Goal: Task Accomplishment & Management: Use online tool/utility

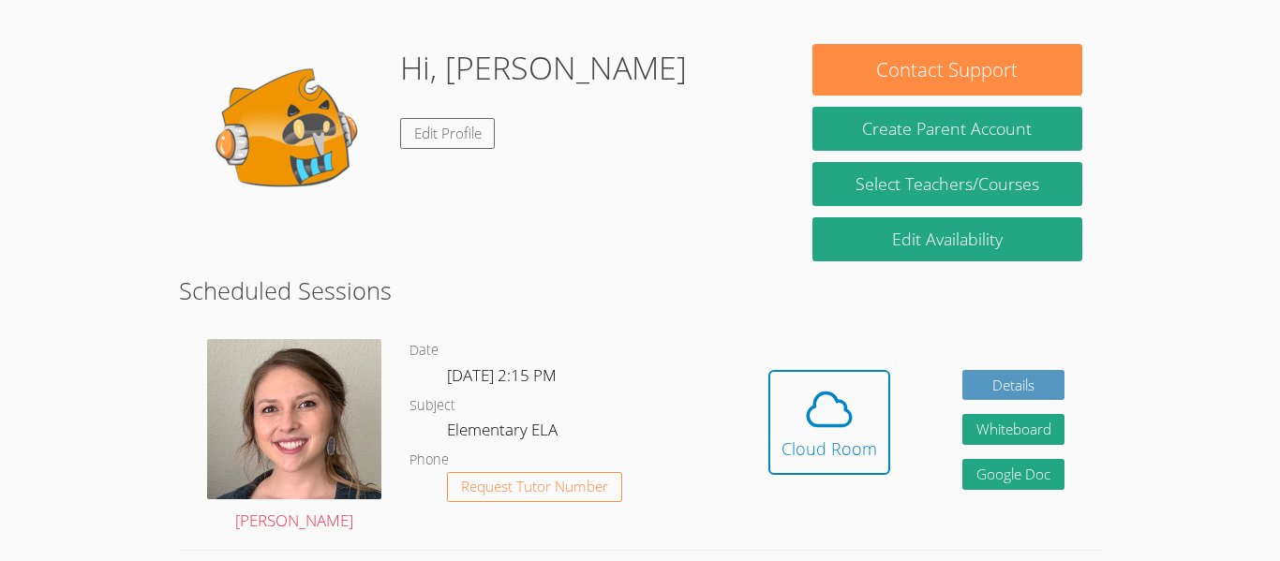
scroll to position [302, 0]
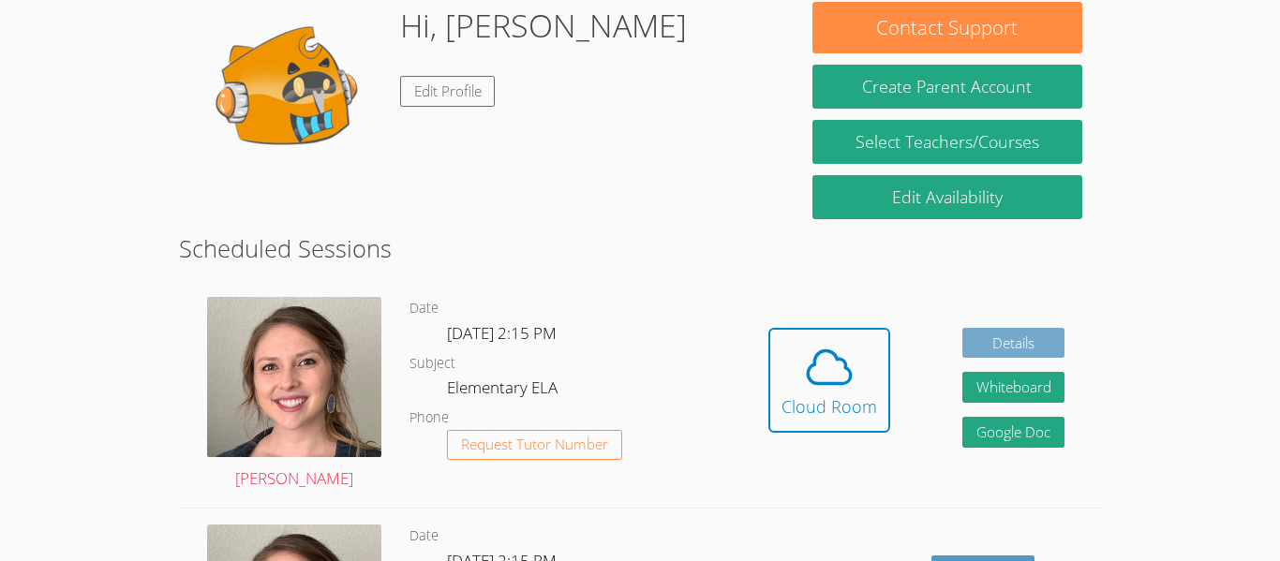
click at [1021, 353] on link "Details" at bounding box center [1014, 343] width 103 height 31
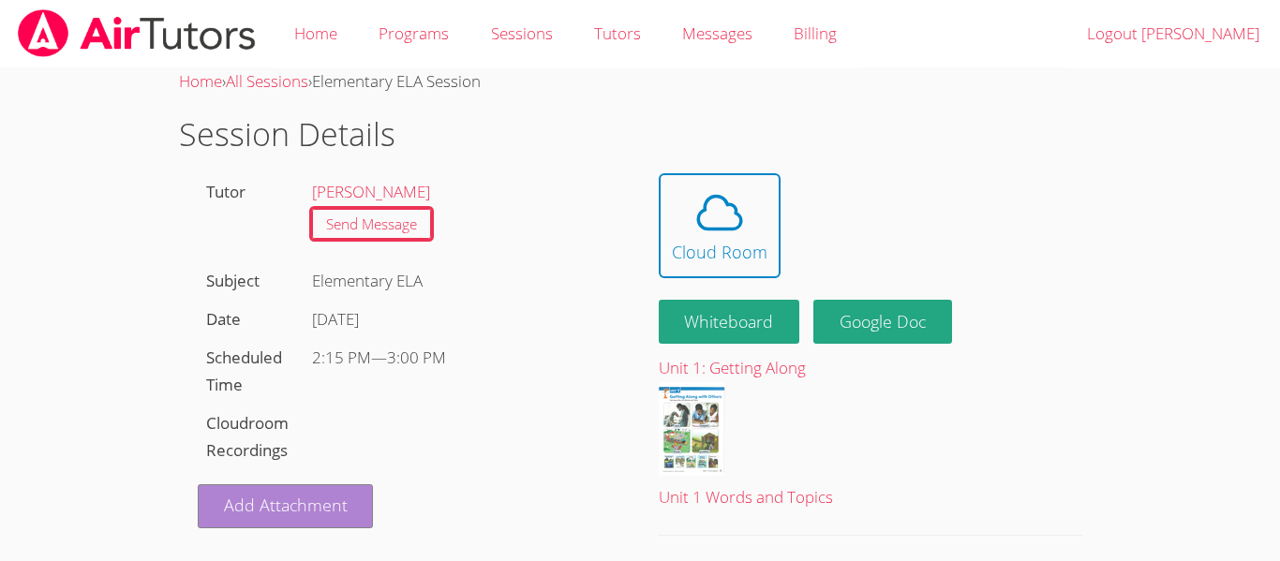
click at [341, 489] on link "Add Attachment" at bounding box center [286, 507] width 176 height 44
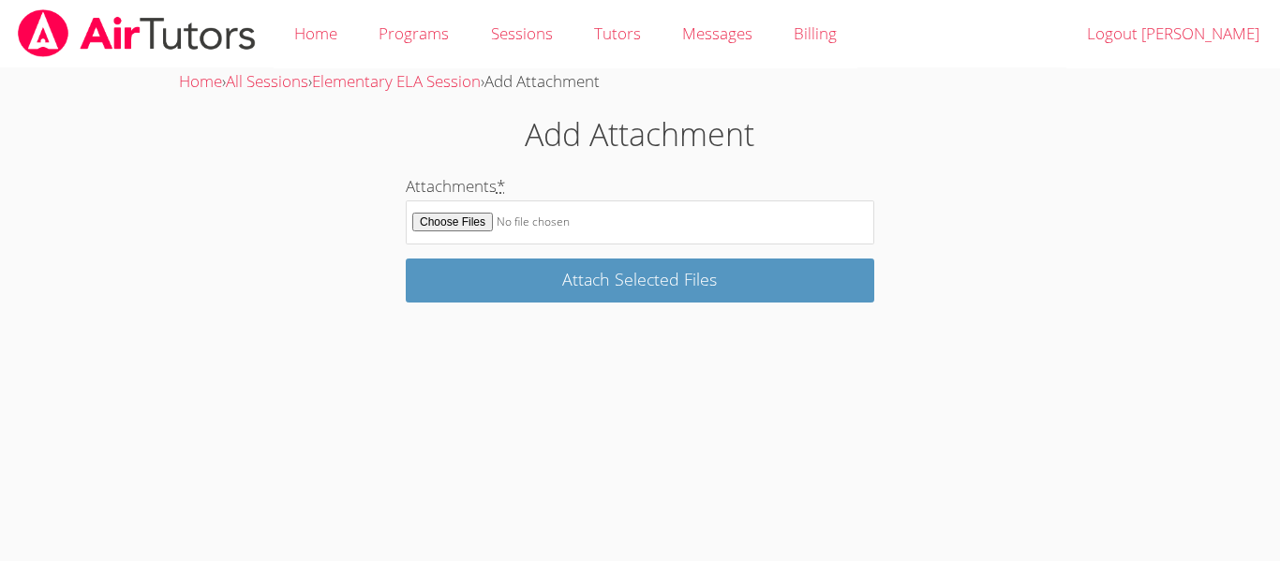
click at [390, 320] on body "Home Programs Sessions Tutors Messages Billing Logout Jennifer Home › All Sessi…" at bounding box center [640, 280] width 1280 height 561
click at [385, 282] on div "Add Attachment Attachments * Attach Selected Files" at bounding box center [640, 207] width 692 height 192
click at [342, 184] on div "Add Attachment Attachments * Attach Selected Files" at bounding box center [640, 207] width 692 height 192
click at [324, 146] on h1 "Add Attachment" at bounding box center [640, 135] width 692 height 48
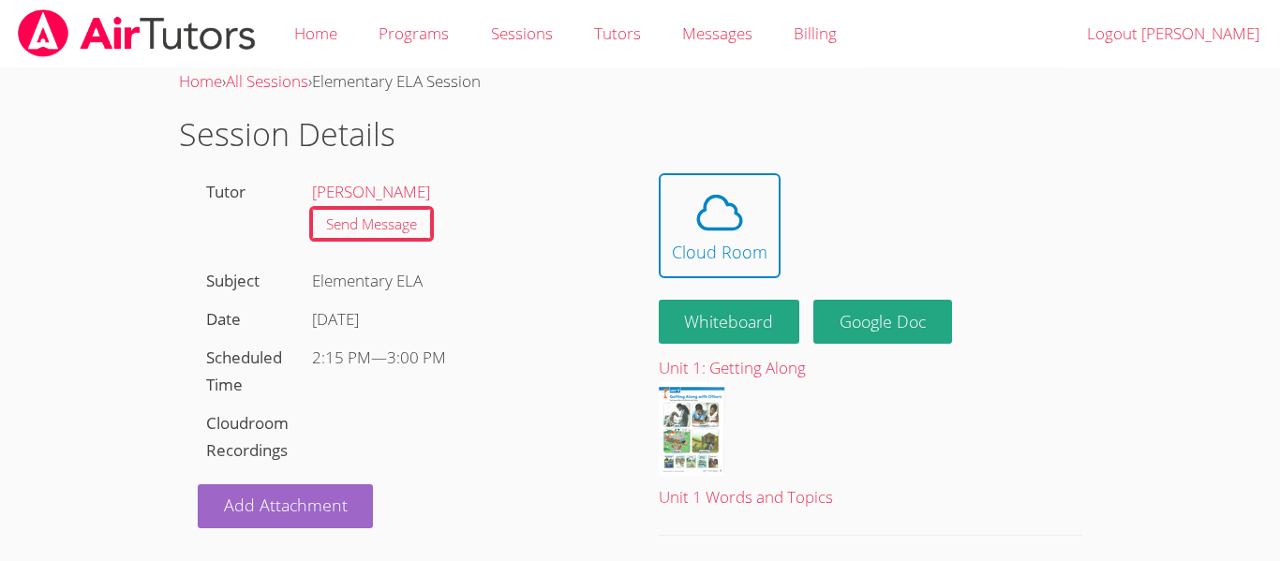
scroll to position [302, 0]
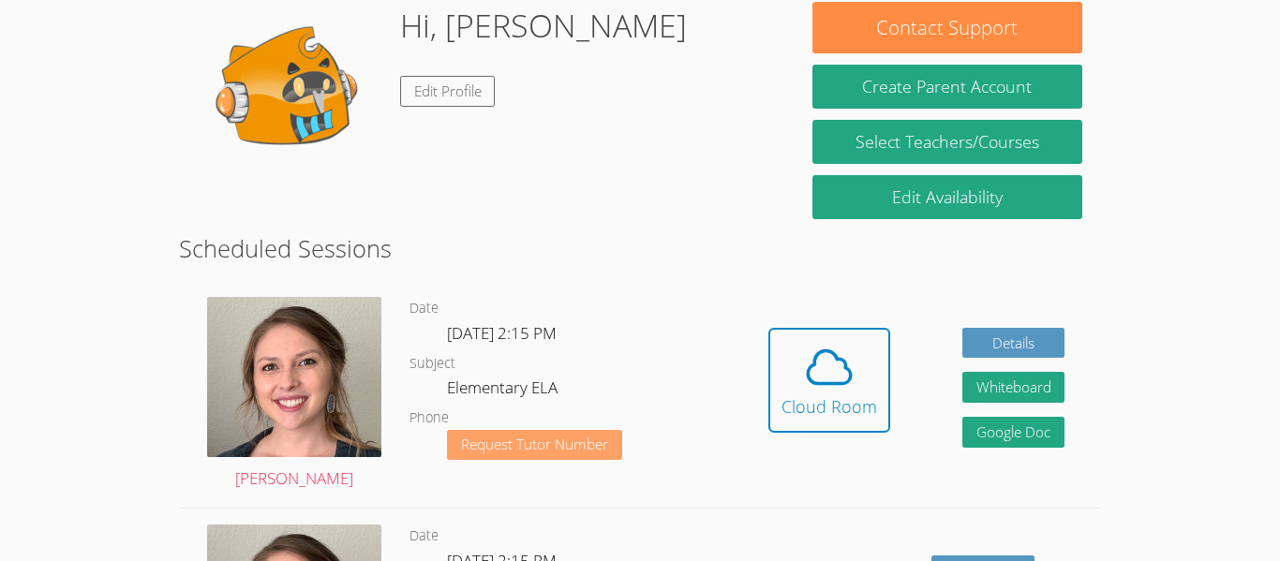
click at [583, 438] on span "Request Tutor Number" at bounding box center [534, 445] width 147 height 14
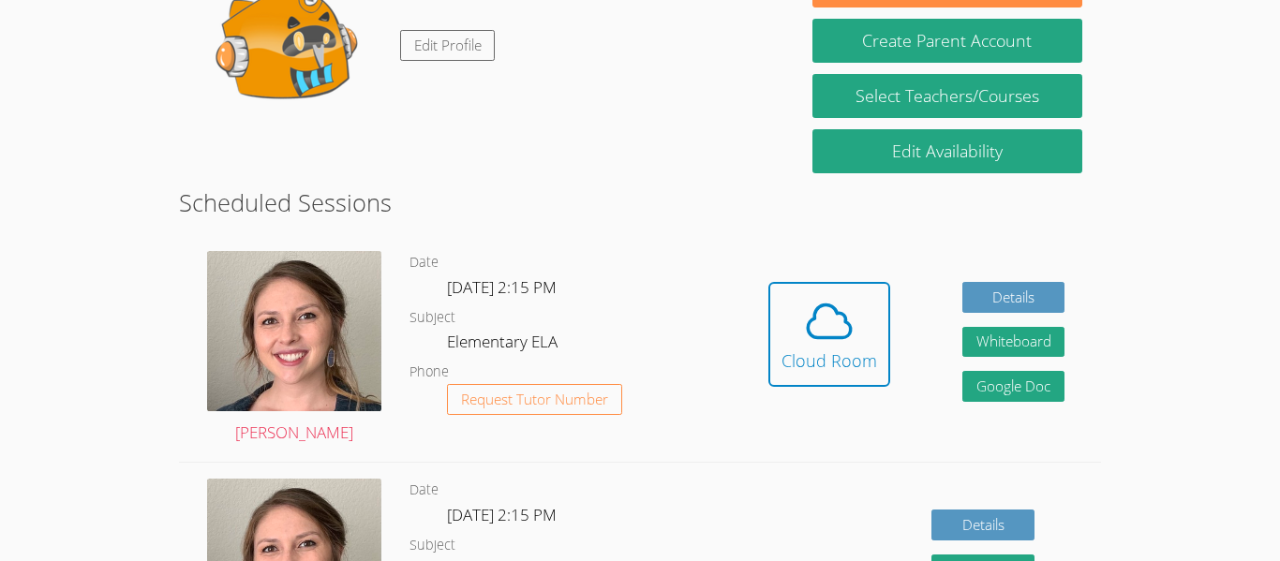
scroll to position [281, 0]
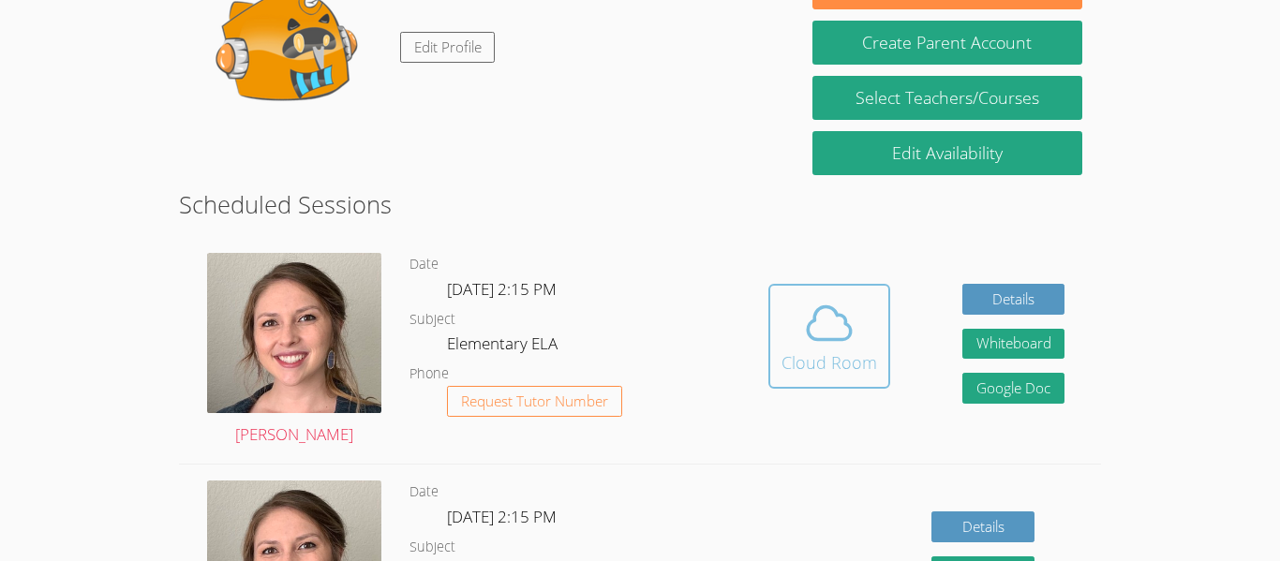
click at [825, 304] on icon at bounding box center [829, 323] width 52 height 52
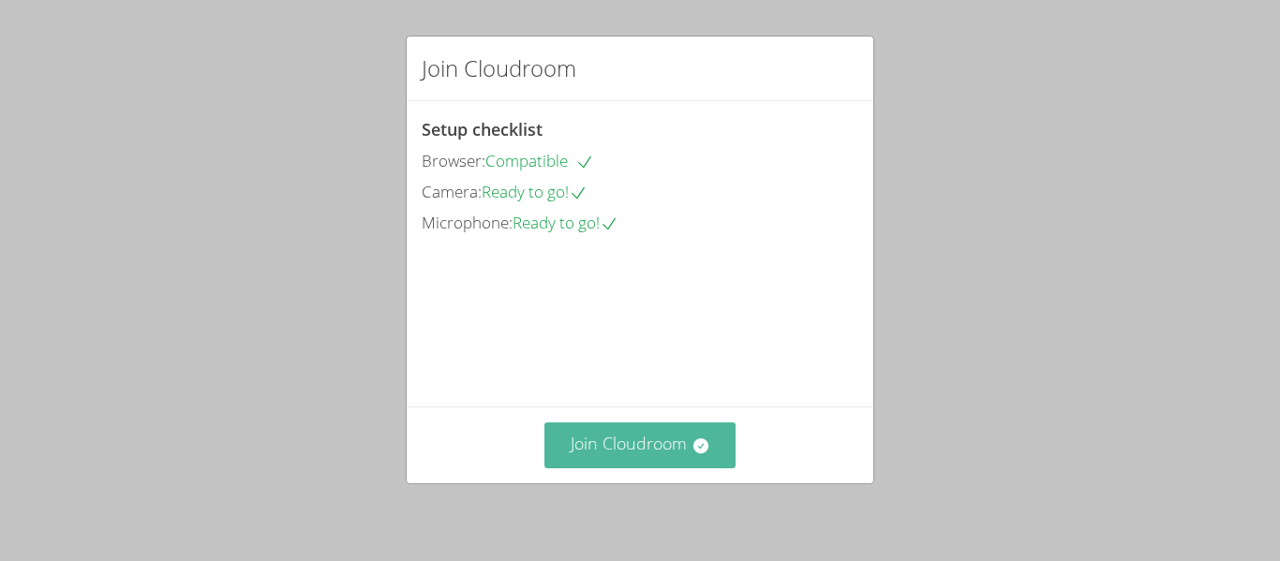
click at [725, 456] on button "Join Cloudroom" at bounding box center [641, 446] width 192 height 46
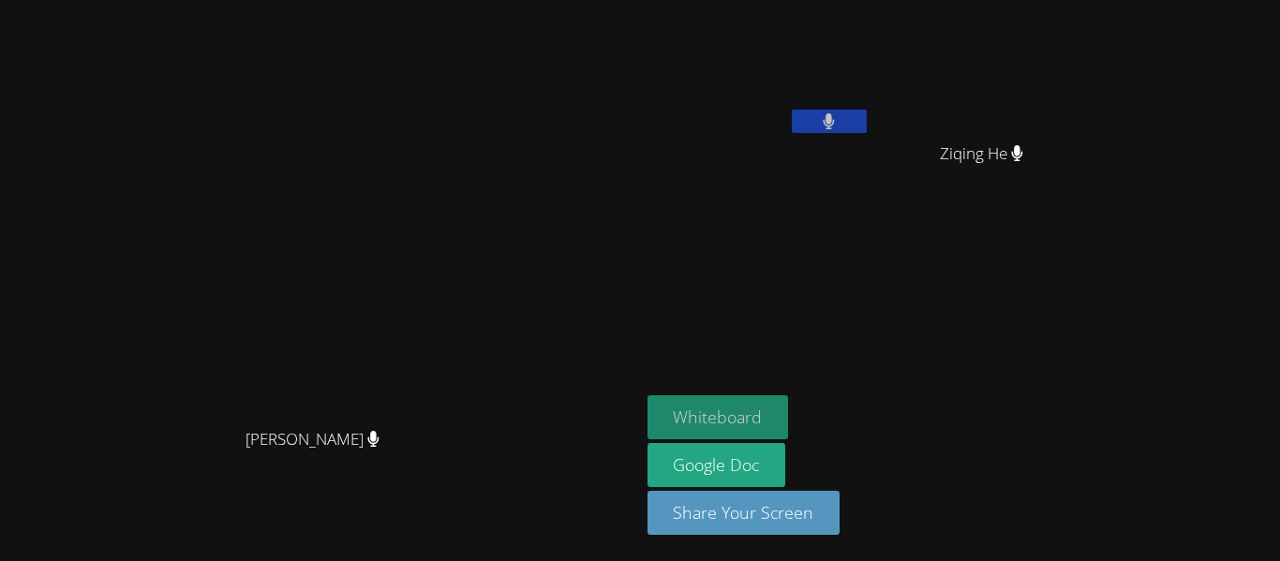
click at [789, 425] on button "Whiteboard" at bounding box center [719, 418] width 142 height 44
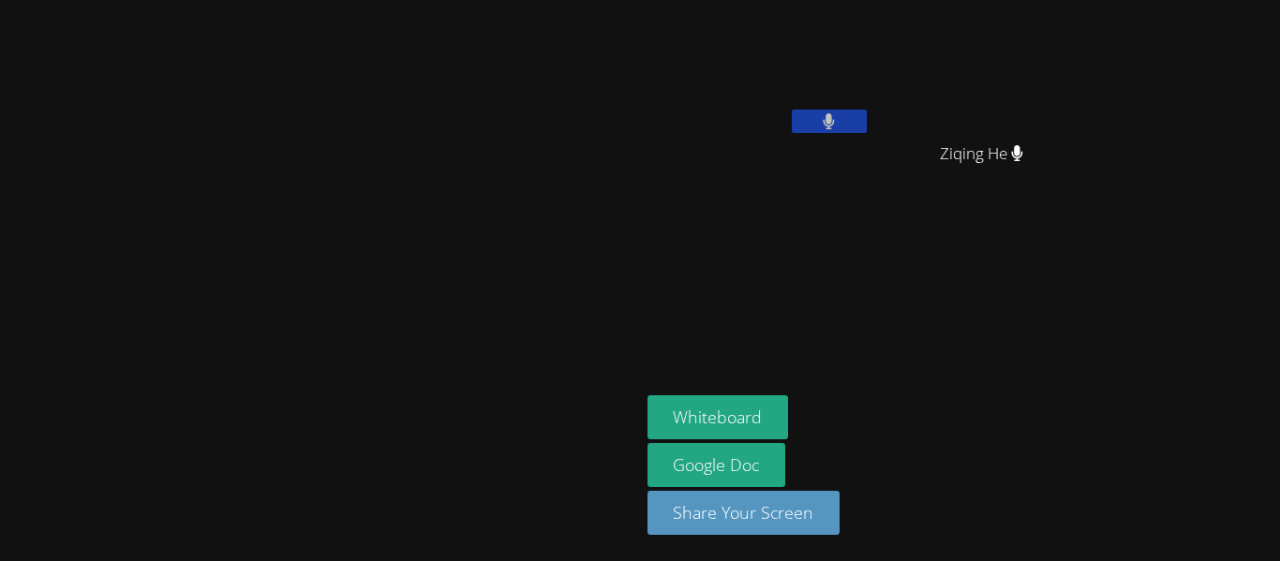
click at [871, 88] on video at bounding box center [759, 70] width 223 height 126
click at [867, 121] on button at bounding box center [829, 121] width 75 height 23
click at [867, 129] on button at bounding box center [829, 121] width 75 height 23
click at [867, 127] on button at bounding box center [829, 121] width 75 height 23
click at [867, 118] on button at bounding box center [829, 121] width 75 height 23
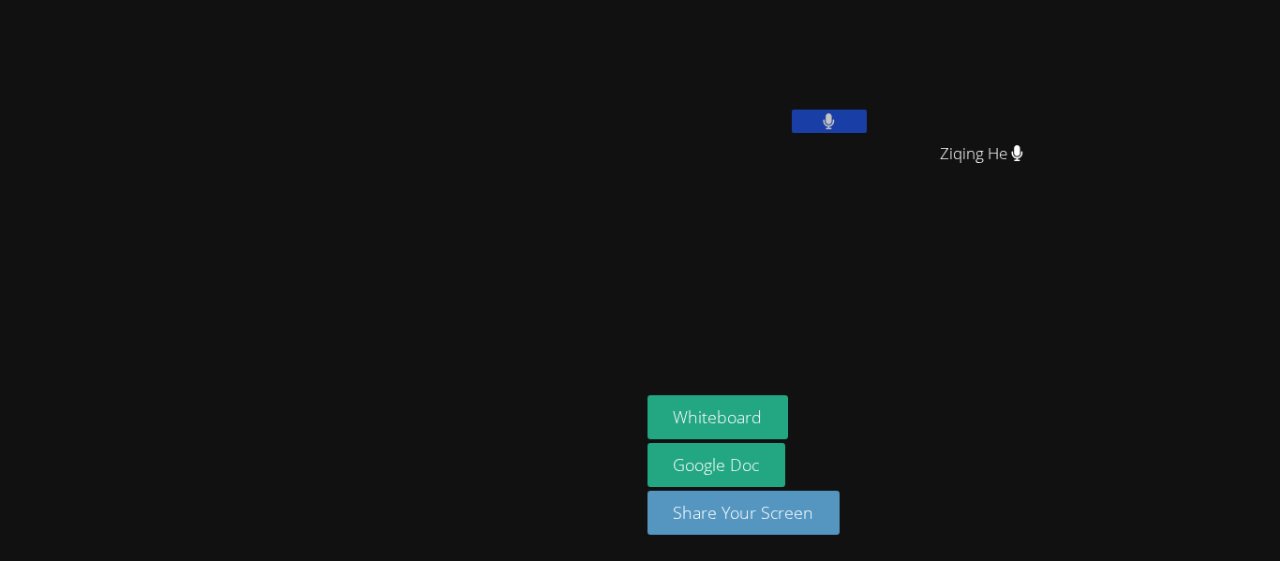
click at [867, 127] on button at bounding box center [829, 121] width 75 height 23
click at [839, 127] on icon at bounding box center [829, 121] width 20 height 16
click at [867, 132] on button at bounding box center [829, 121] width 75 height 23
click at [867, 128] on button at bounding box center [829, 121] width 75 height 23
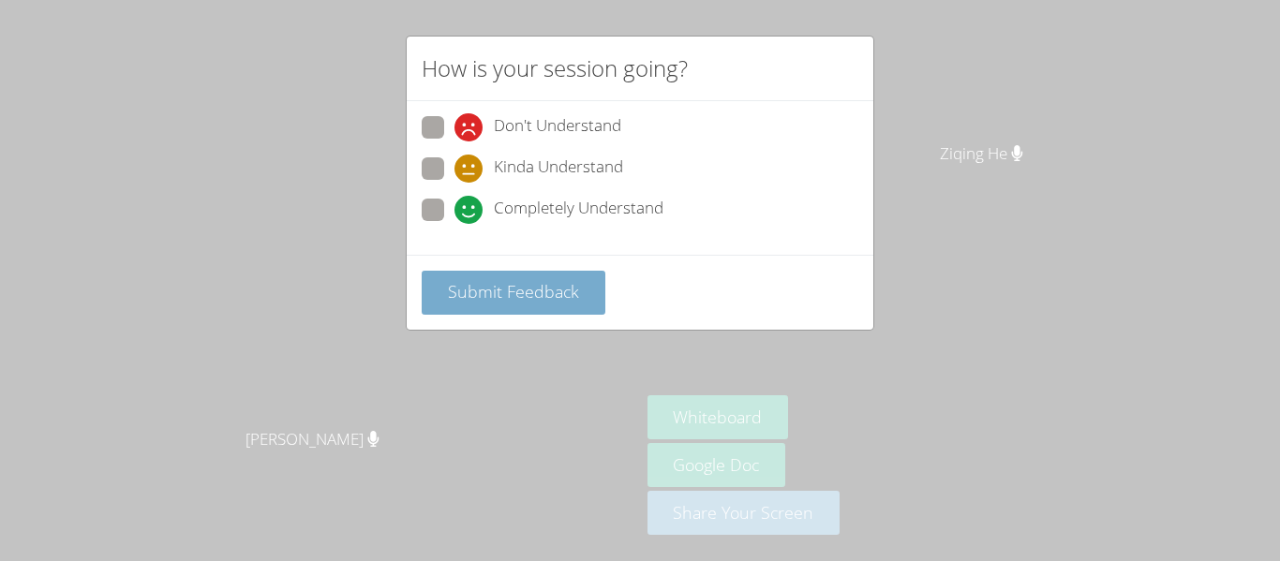
click at [531, 293] on span "Submit Feedback" at bounding box center [513, 291] width 131 height 22
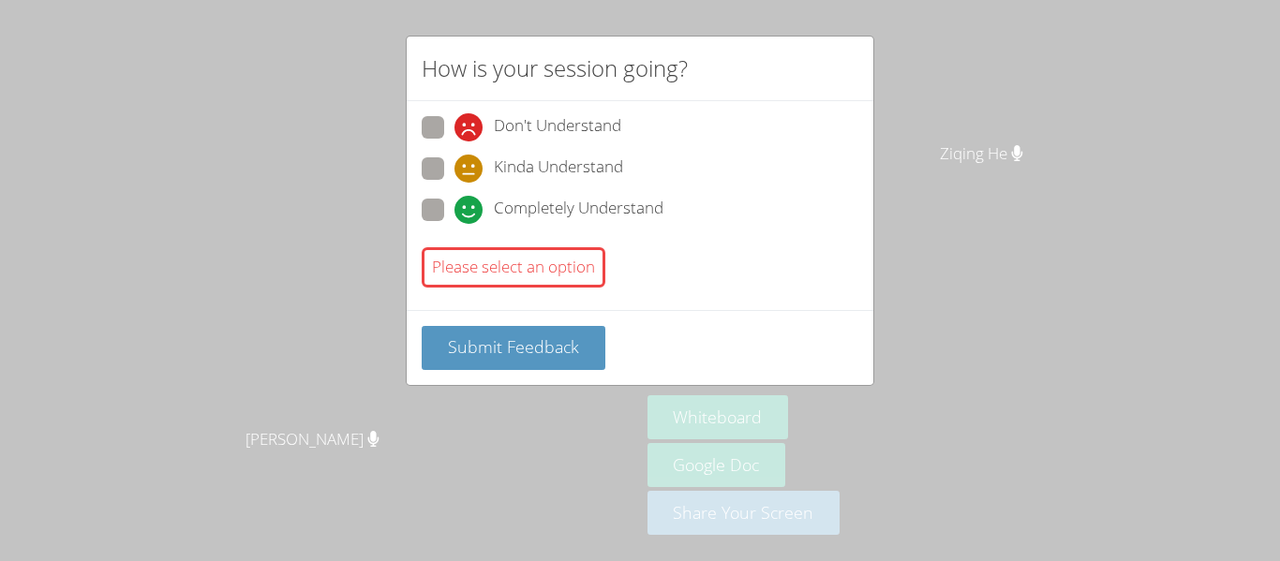
click at [406, 172] on div "How is your session going? Don't Understand Kinda Understand Completely Underst…" at bounding box center [640, 211] width 469 height 351
click at [455, 224] on span at bounding box center [455, 224] width 0 height 0
click at [455, 212] on input "Completely Understand" at bounding box center [463, 207] width 16 height 16
radio input "true"
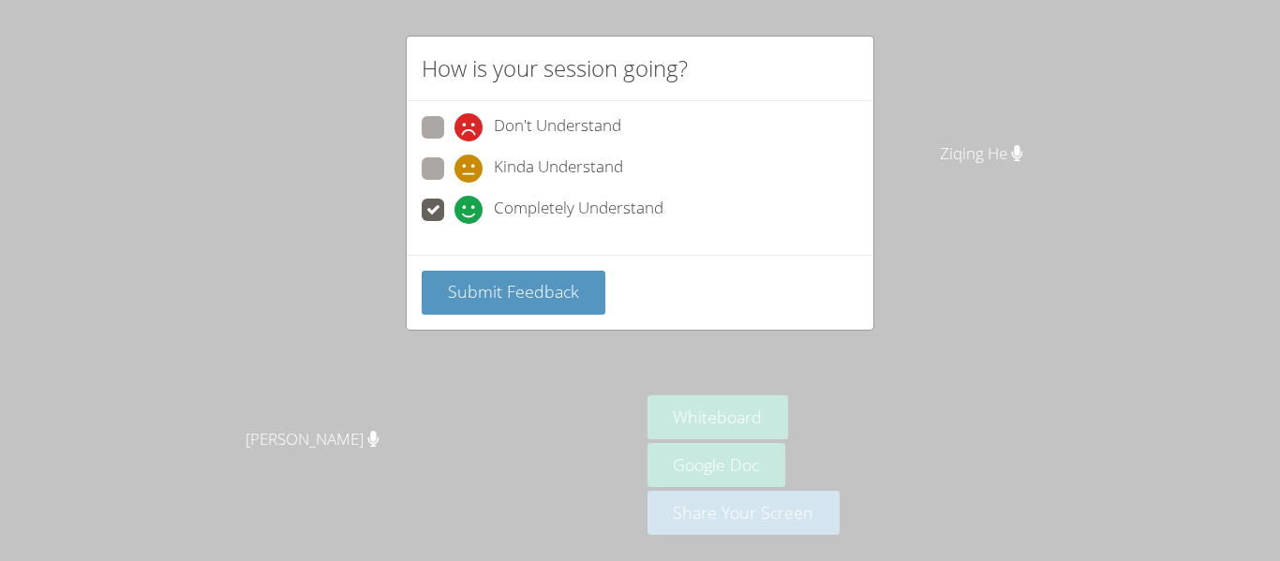
click at [455, 183] on span at bounding box center [455, 183] width 0 height 0
click at [455, 160] on input "Kinda Understand" at bounding box center [463, 165] width 16 height 16
radio input "true"
click at [411, 160] on div "Don't Understand Kinda Understand Completely Understand" at bounding box center [640, 178] width 467 height 154
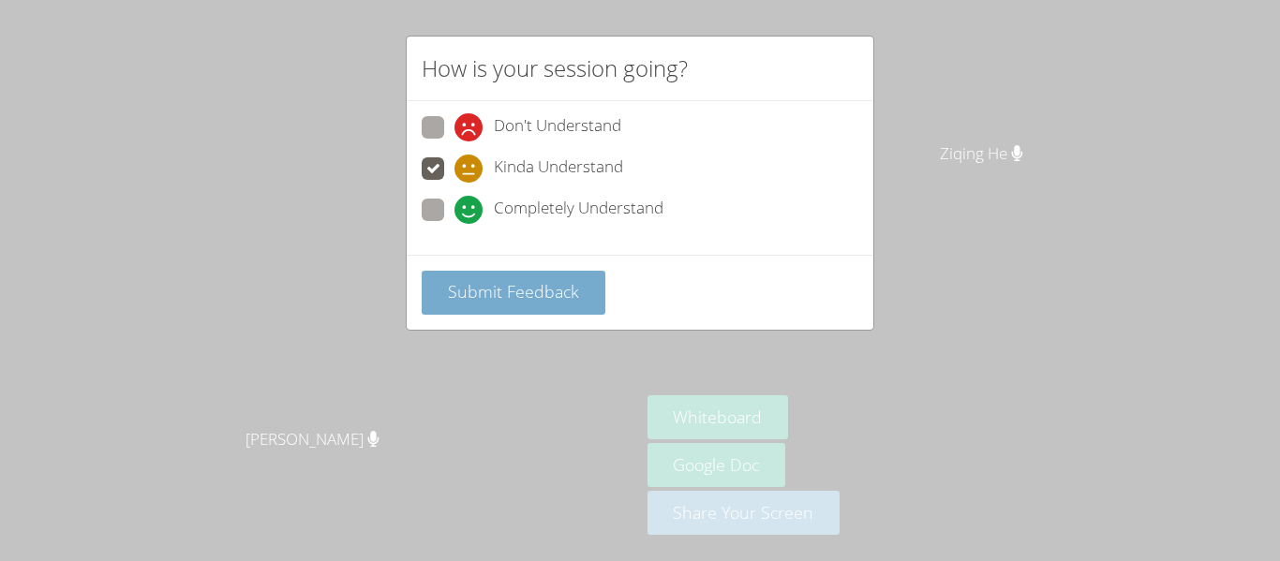
click at [472, 299] on span "Submit Feedback" at bounding box center [513, 291] width 131 height 22
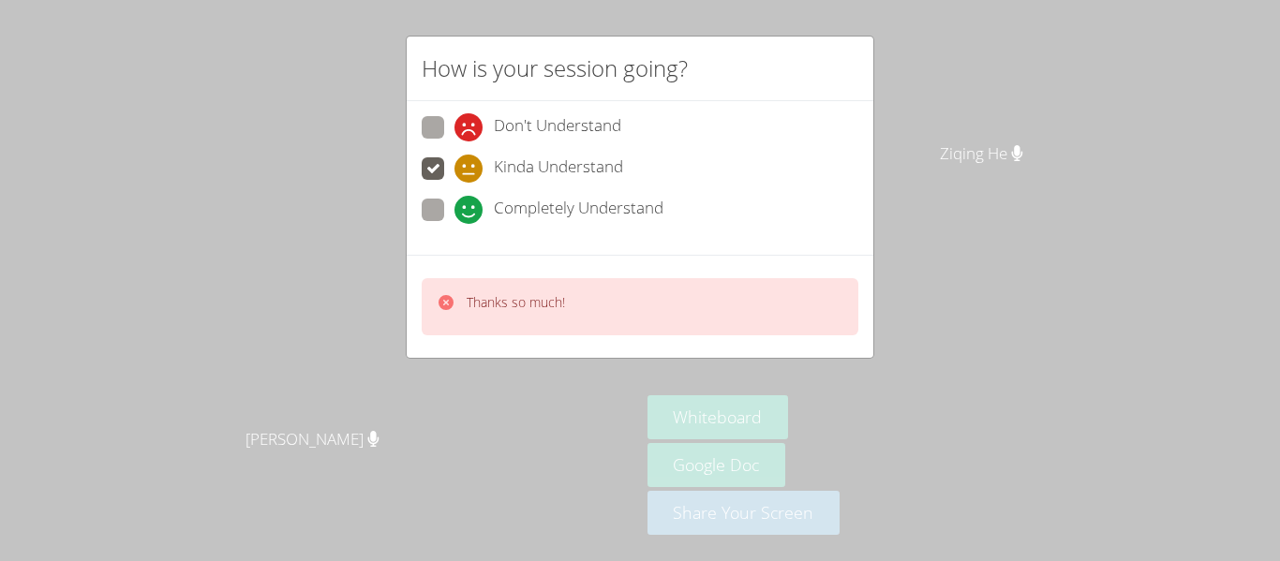
click at [493, 423] on div "How is your session going? Don't Understand Kinda Understand Completely Underst…" at bounding box center [640, 280] width 1280 height 561
click at [930, 328] on div "How is your session going? Don't Understand Kinda Understand Completely Underst…" at bounding box center [640, 280] width 1280 height 561
